Goal: Find specific page/section: Find specific page/section

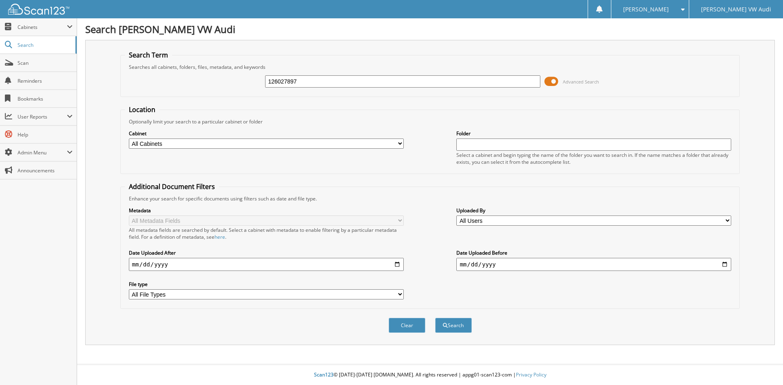
type input "126027897"
click at [435, 318] on button "Search" at bounding box center [453, 325] width 37 height 15
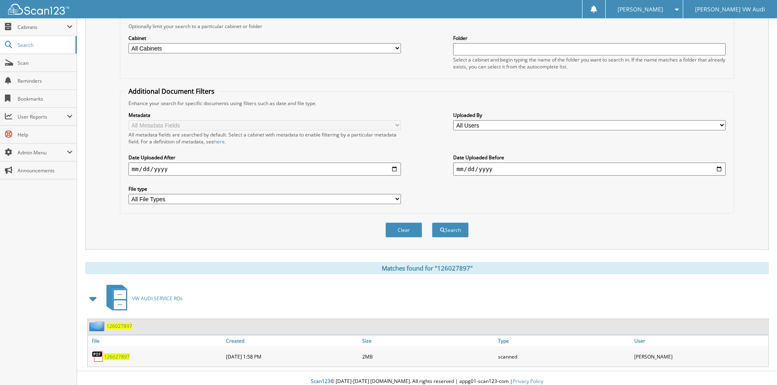
scroll to position [102, 0]
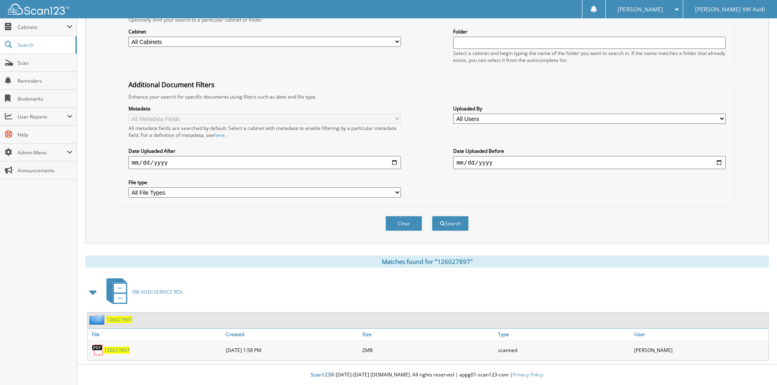
click at [116, 349] on span "126027897" at bounding box center [117, 350] width 26 height 7
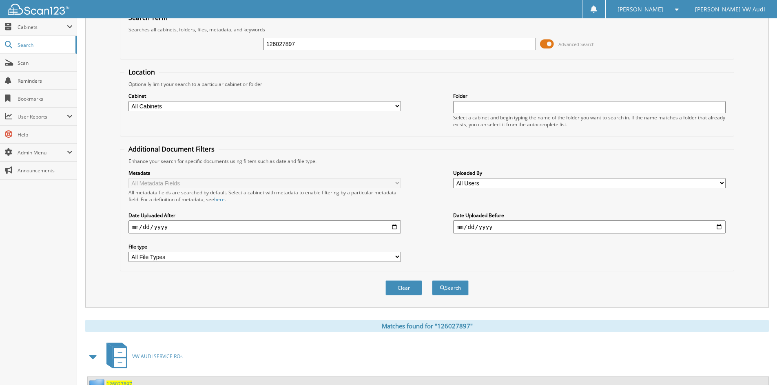
scroll to position [0, 0]
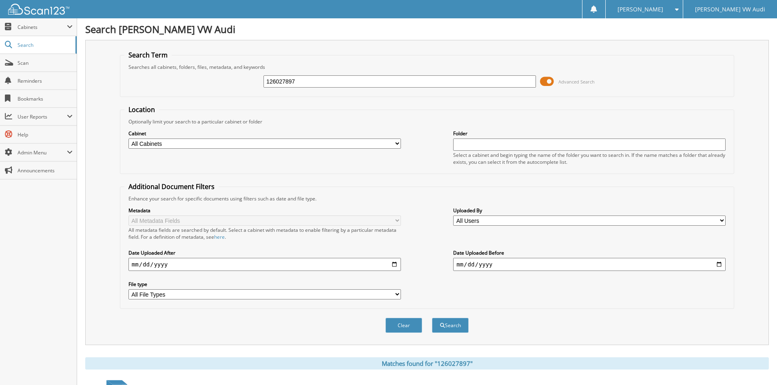
drag, startPoint x: 278, startPoint y: 173, endPoint x: 303, endPoint y: 82, distance: 94.3
click at [311, 80] on input "126027897" at bounding box center [399, 81] width 272 height 12
type input "126027880"
click at [432, 318] on button "Search" at bounding box center [450, 325] width 37 height 15
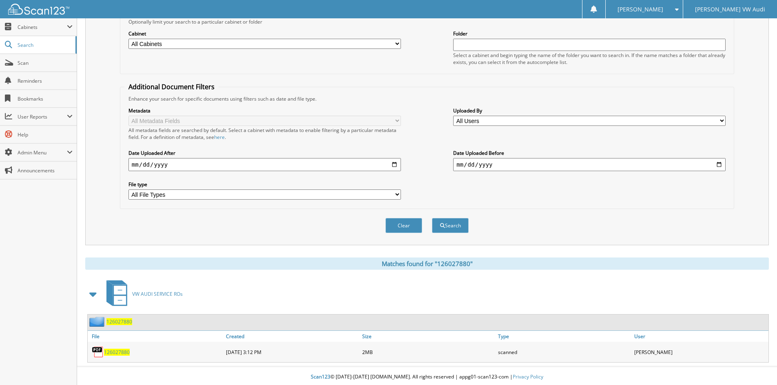
scroll to position [102, 0]
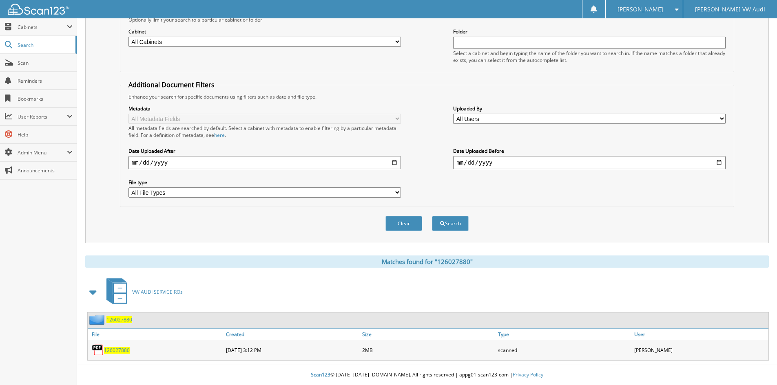
click at [114, 349] on span "126027880" at bounding box center [117, 350] width 26 height 7
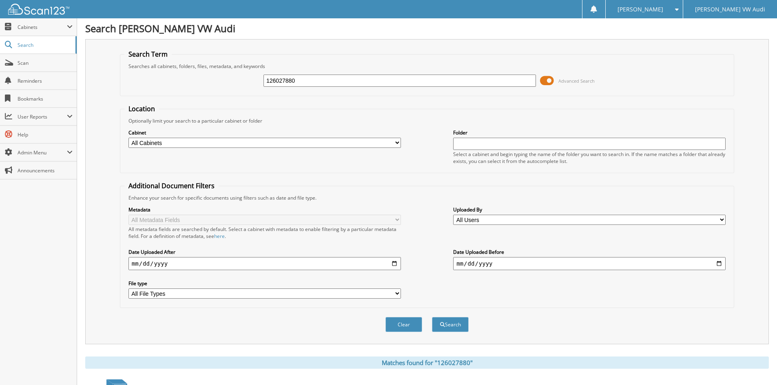
scroll to position [0, 0]
click at [311, 82] on input "126027880" at bounding box center [399, 81] width 272 height 12
type input "126027681"
click at [432, 318] on button "Search" at bounding box center [450, 325] width 37 height 15
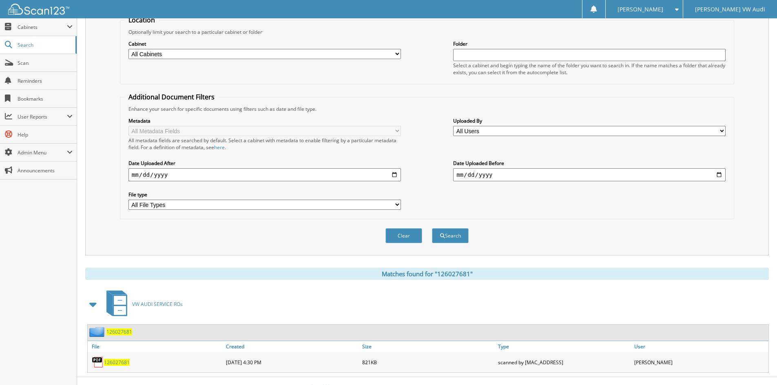
scroll to position [102, 0]
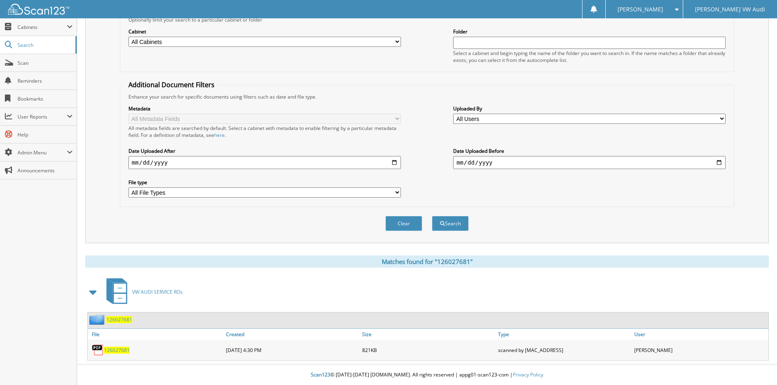
click at [115, 350] on span "126027681" at bounding box center [117, 350] width 26 height 7
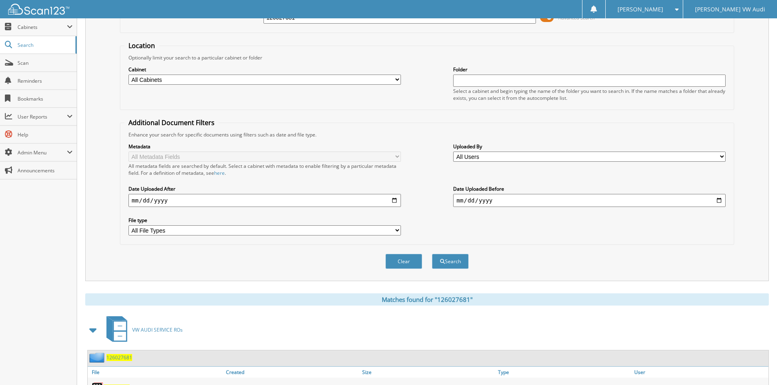
scroll to position [0, 0]
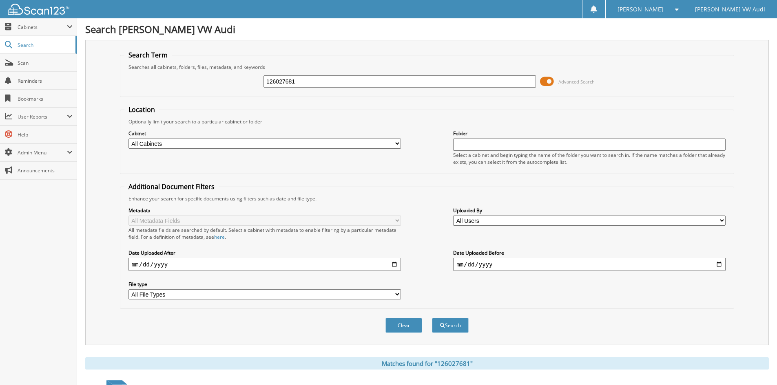
click at [316, 84] on input "126027681" at bounding box center [399, 81] width 272 height 12
type input "126027817"
click at [432, 318] on button "Search" at bounding box center [450, 325] width 37 height 15
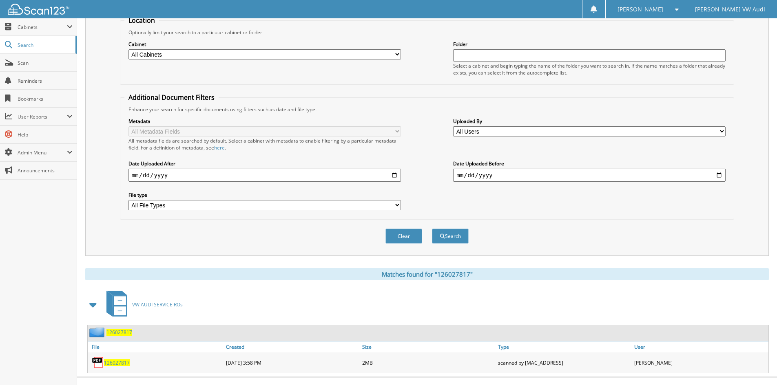
scroll to position [102, 0]
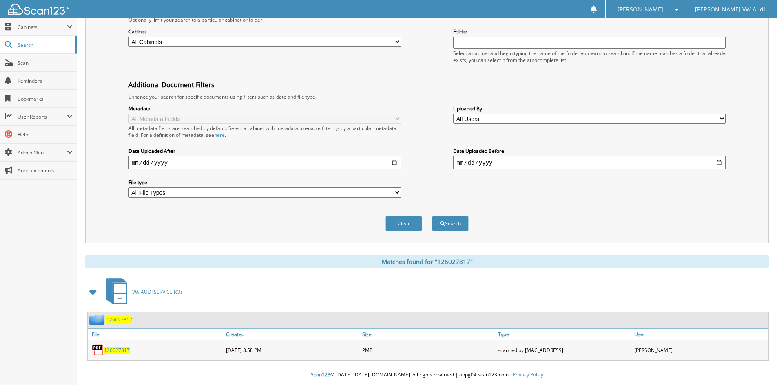
click at [117, 349] on span "126027817" at bounding box center [117, 350] width 26 height 7
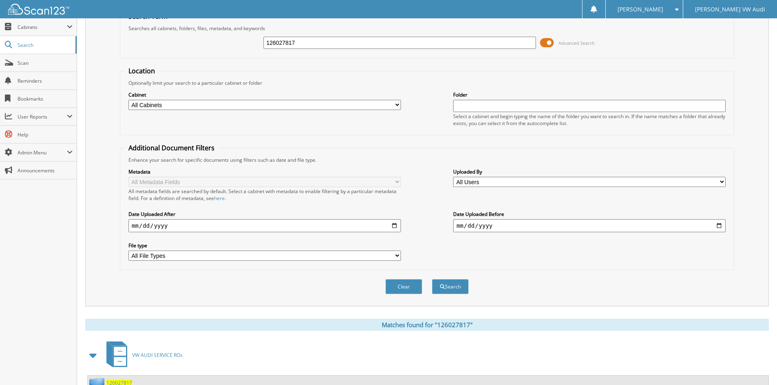
scroll to position [0, 0]
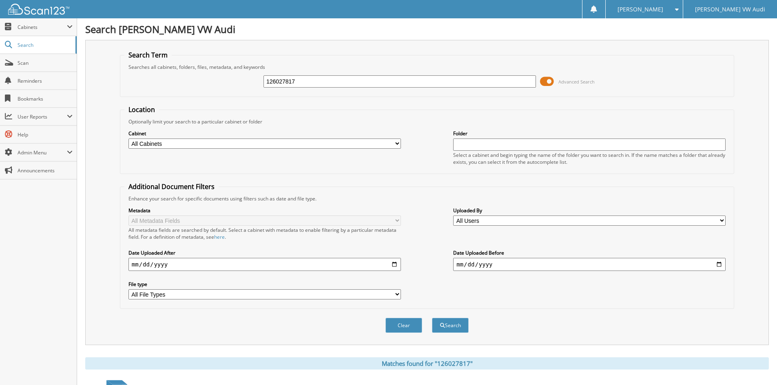
click at [317, 78] on input "126027817" at bounding box center [399, 81] width 272 height 12
type input "126027756"
click at [432, 318] on button "Search" at bounding box center [450, 325] width 37 height 15
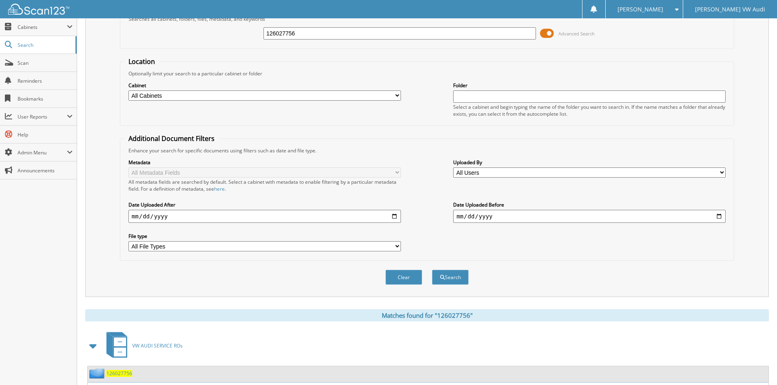
scroll to position [102, 0]
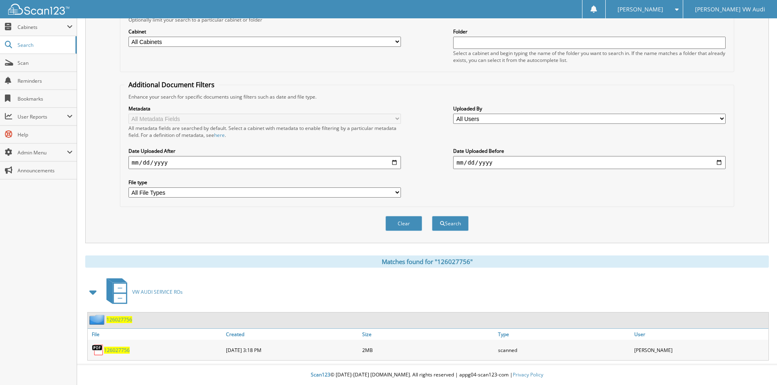
click at [121, 347] on span "126027756" at bounding box center [117, 350] width 26 height 7
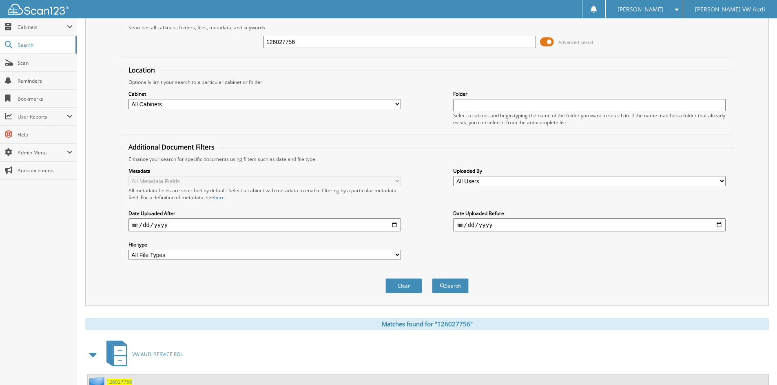
scroll to position [0, 0]
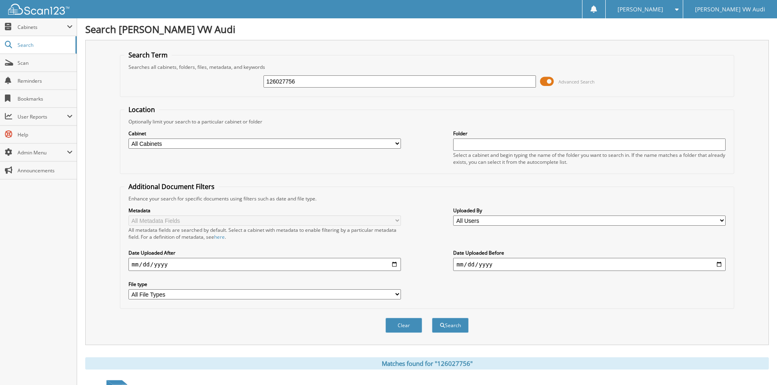
click at [309, 78] on input "126027756" at bounding box center [399, 81] width 272 height 12
type input "126018001"
click at [432, 318] on button "Search" at bounding box center [450, 325] width 37 height 15
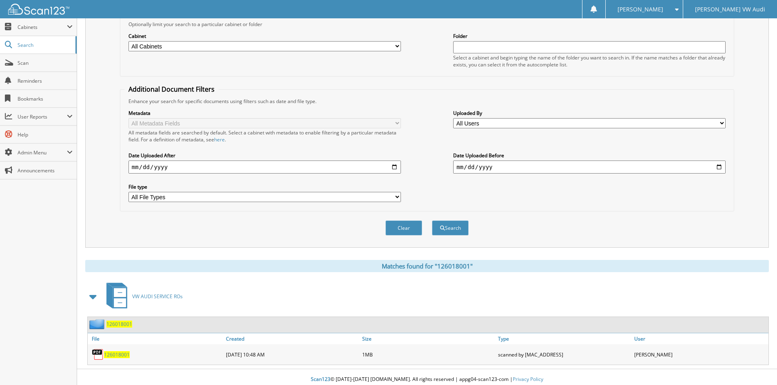
scroll to position [102, 0]
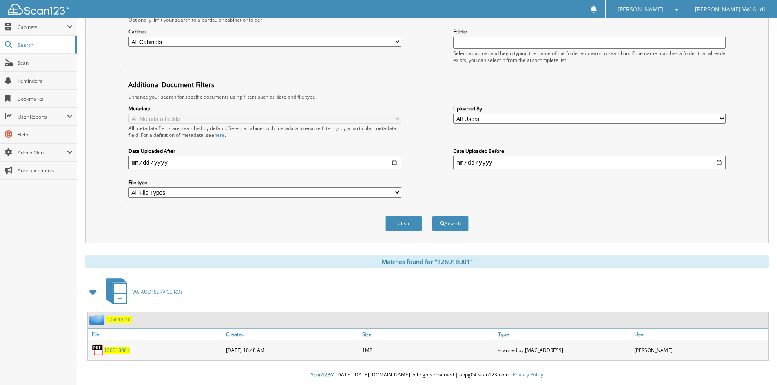
click at [115, 348] on span "126018001" at bounding box center [117, 350] width 26 height 7
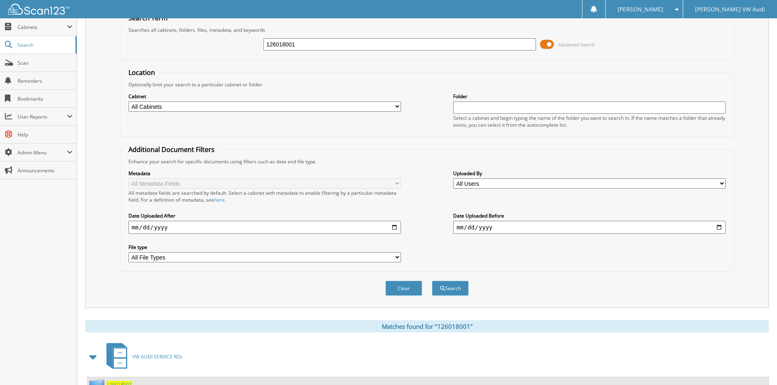
scroll to position [0, 0]
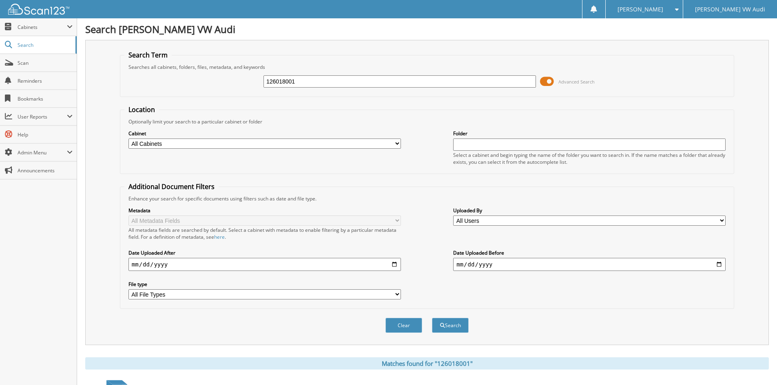
click at [303, 81] on input "126018001" at bounding box center [399, 81] width 272 height 12
type input "126027716"
click at [432, 318] on button "Search" at bounding box center [450, 325] width 37 height 15
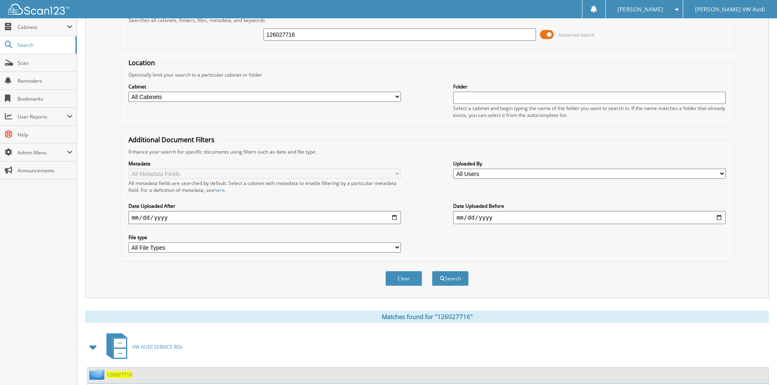
scroll to position [102, 0]
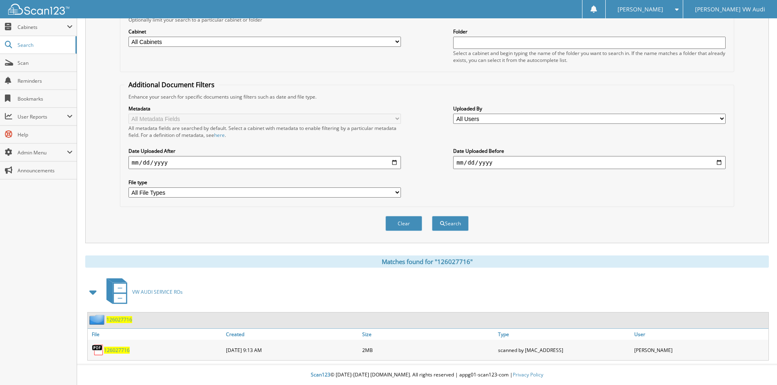
click at [116, 349] on span "126027716" at bounding box center [117, 350] width 26 height 7
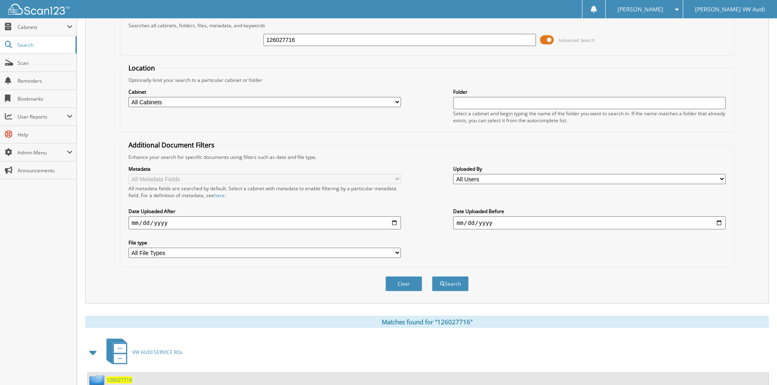
scroll to position [0, 0]
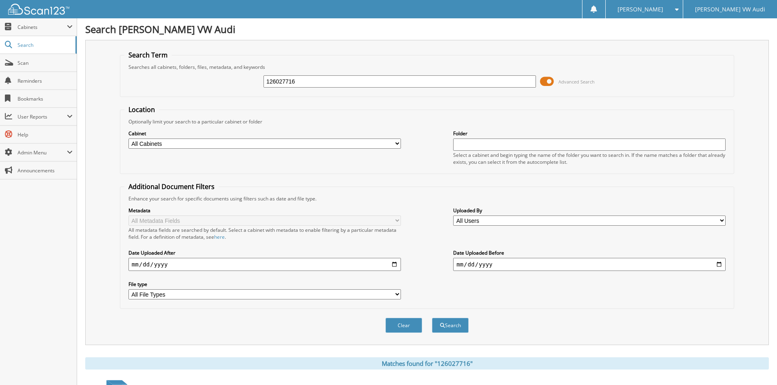
click at [312, 80] on input "126027716" at bounding box center [399, 81] width 272 height 12
type input "126027686"
click at [432, 318] on button "Search" at bounding box center [450, 325] width 37 height 15
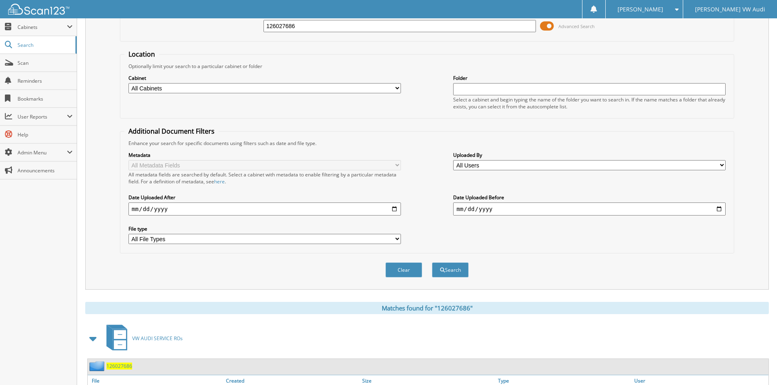
scroll to position [102, 0]
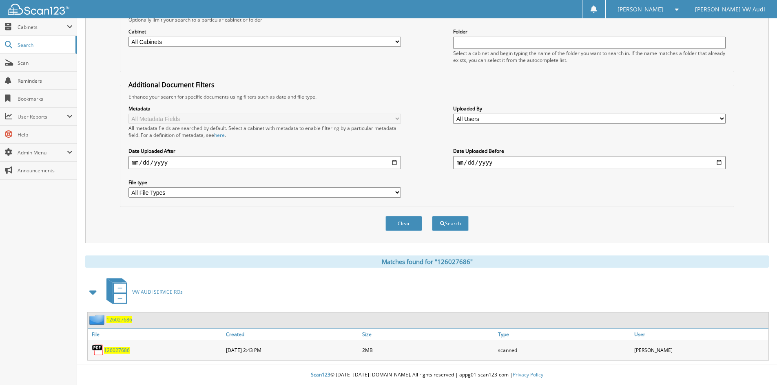
click at [115, 349] on span "126027686" at bounding box center [117, 350] width 26 height 7
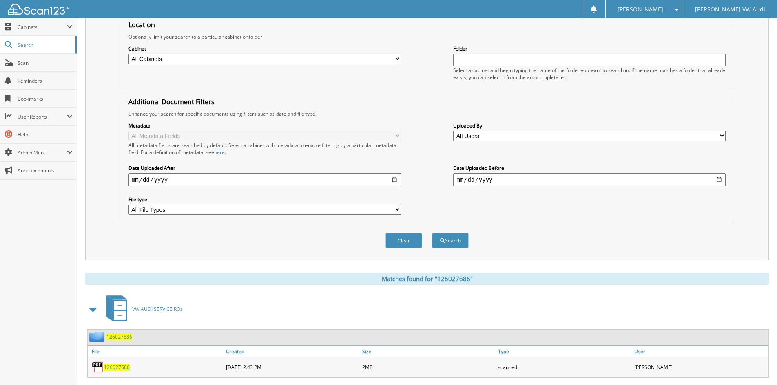
scroll to position [0, 0]
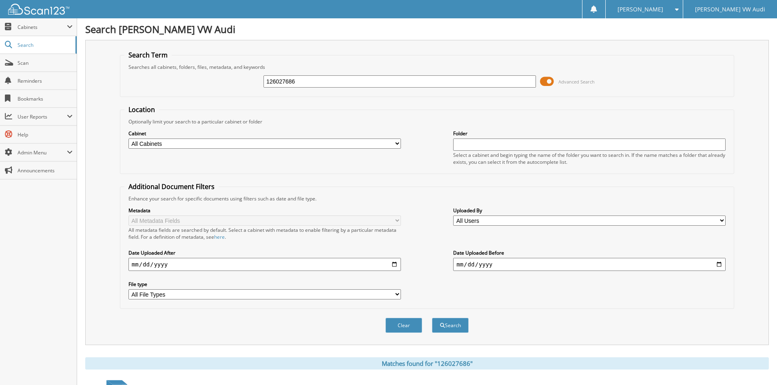
click at [307, 80] on input "126027686" at bounding box center [399, 81] width 272 height 12
type input "126021271"
click at [432, 318] on button "Search" at bounding box center [450, 325] width 37 height 15
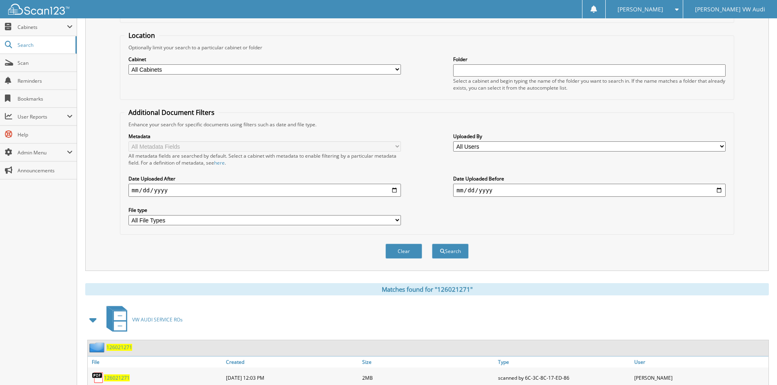
scroll to position [102, 0]
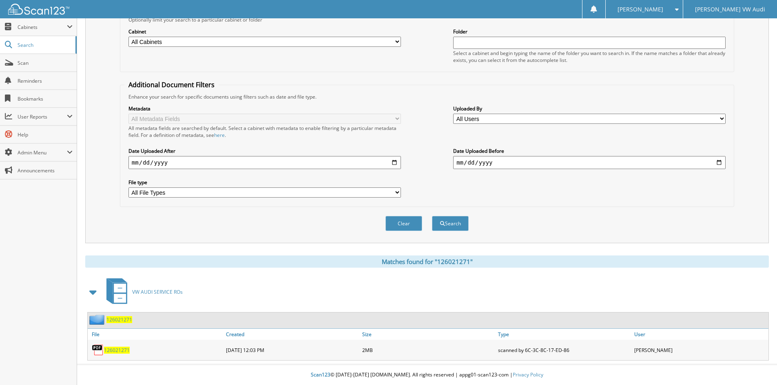
click at [115, 347] on link "126021271" at bounding box center [117, 350] width 26 height 7
